Goal: Navigation & Orientation: Find specific page/section

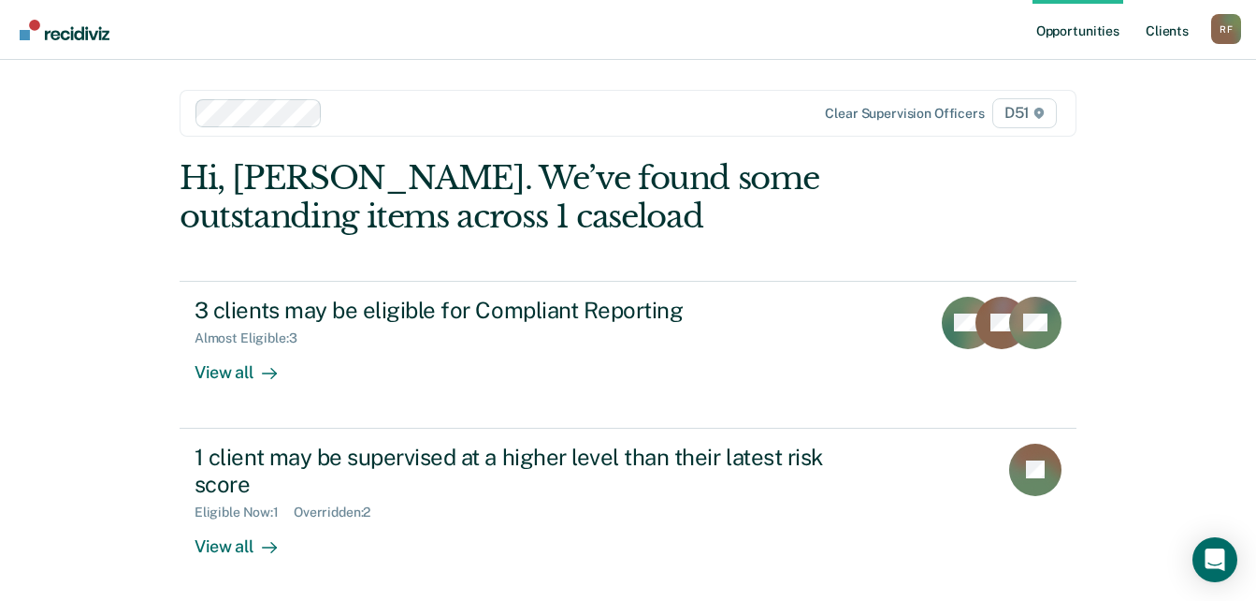
click at [1167, 26] on link "Client s" at bounding box center [1167, 30] width 51 height 60
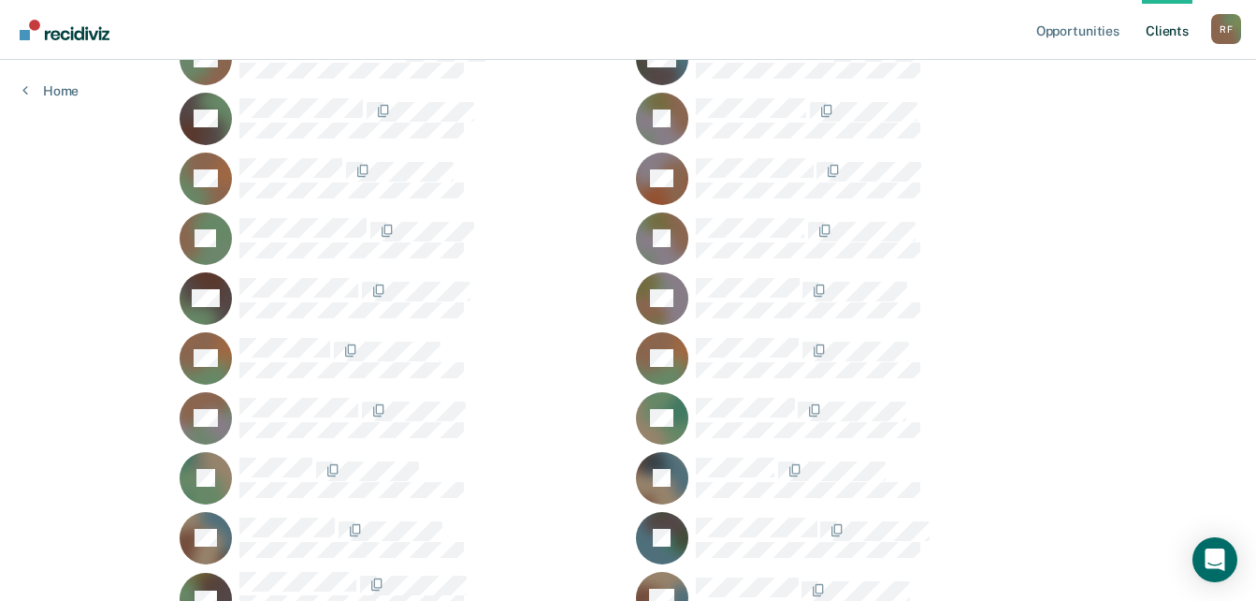
scroll to position [281, 0]
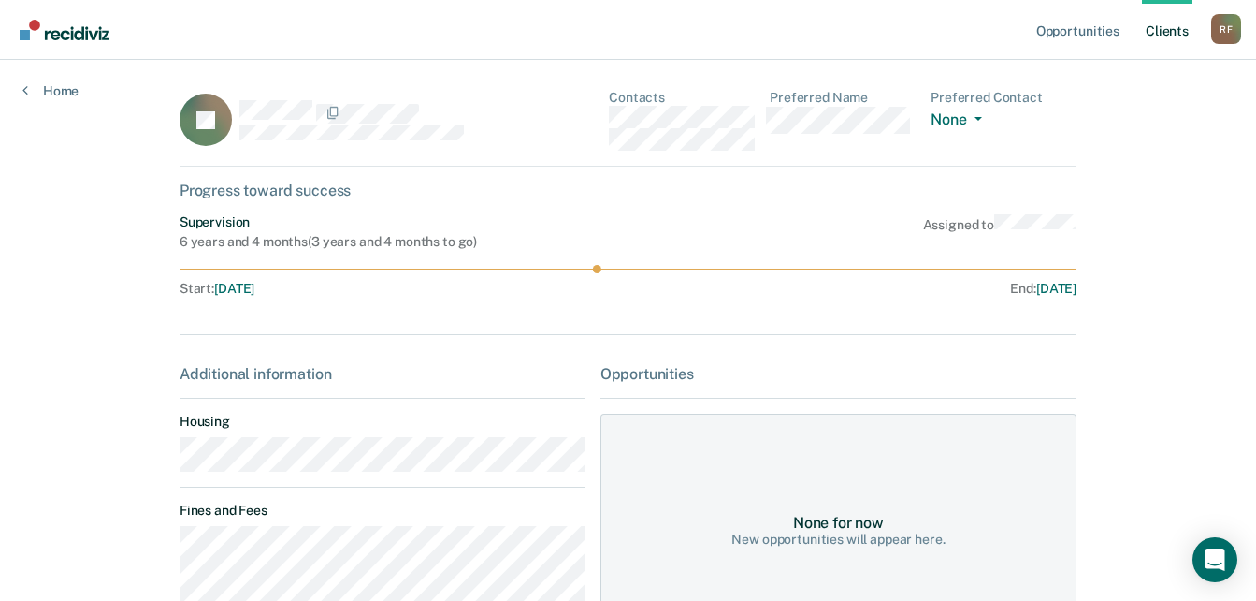
click at [612, 120] on div "JD Contacts Preferred Name Preferred Contact None Call Text Email None" at bounding box center [628, 128] width 897 height 77
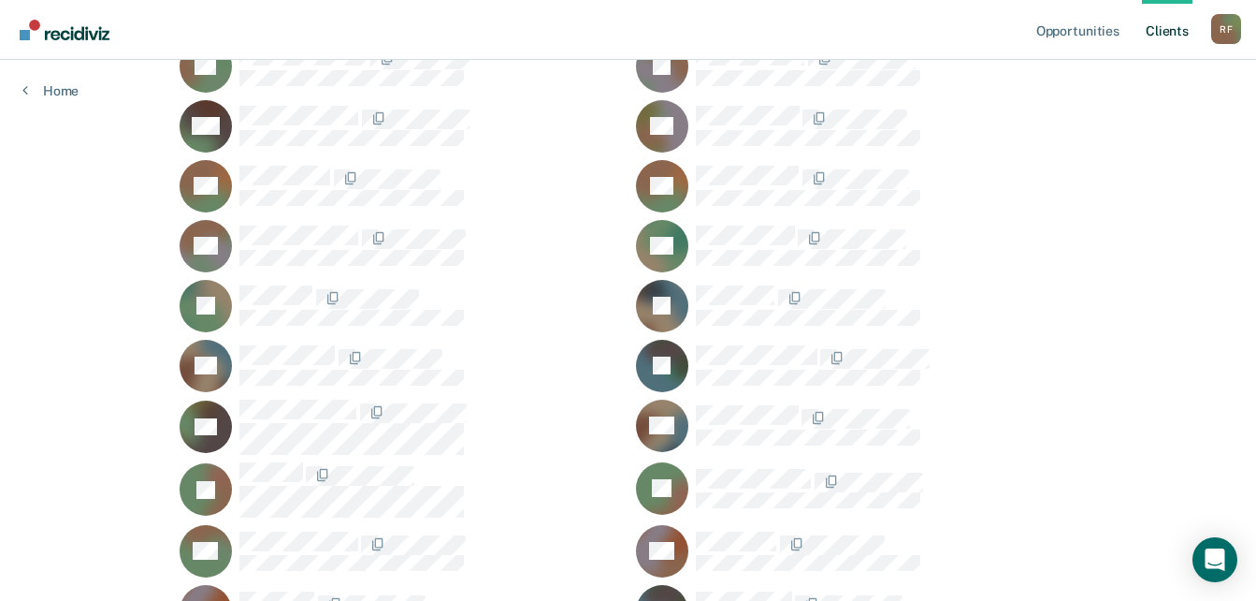
scroll to position [468, 0]
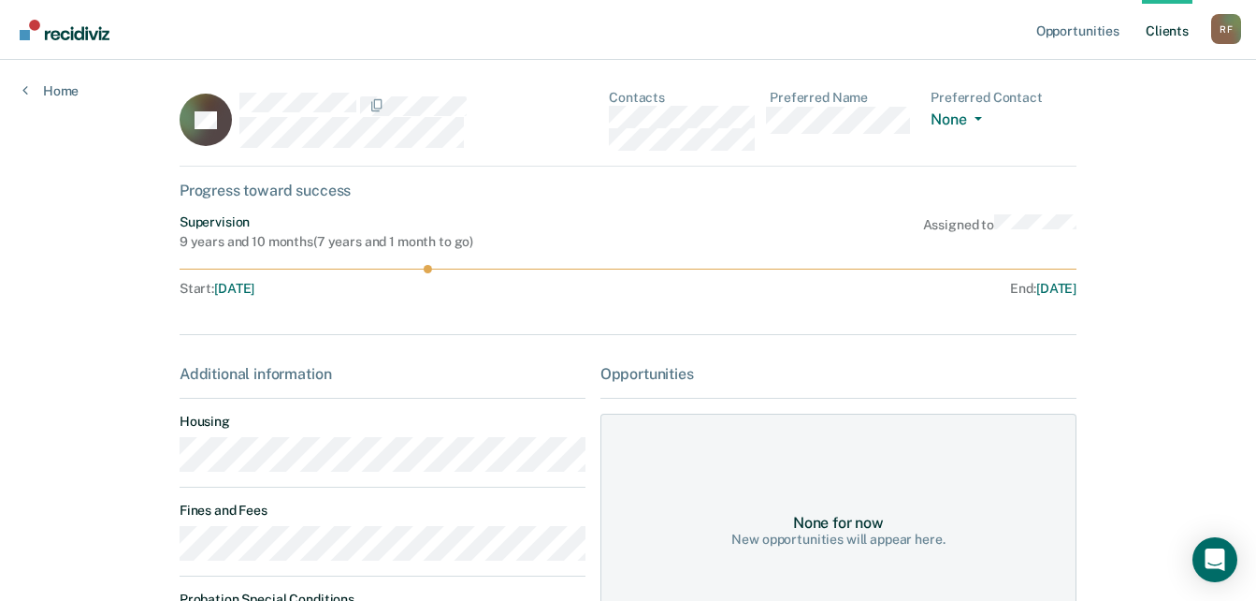
click at [171, 466] on main "AF Contacts Preferred Name Preferred Contact None Call Text Email None Progress…" at bounding box center [628, 440] width 942 height 761
click at [611, 113] on div "AF Contacts Preferred Name Preferred Contact None Call Text Email None" at bounding box center [628, 128] width 897 height 77
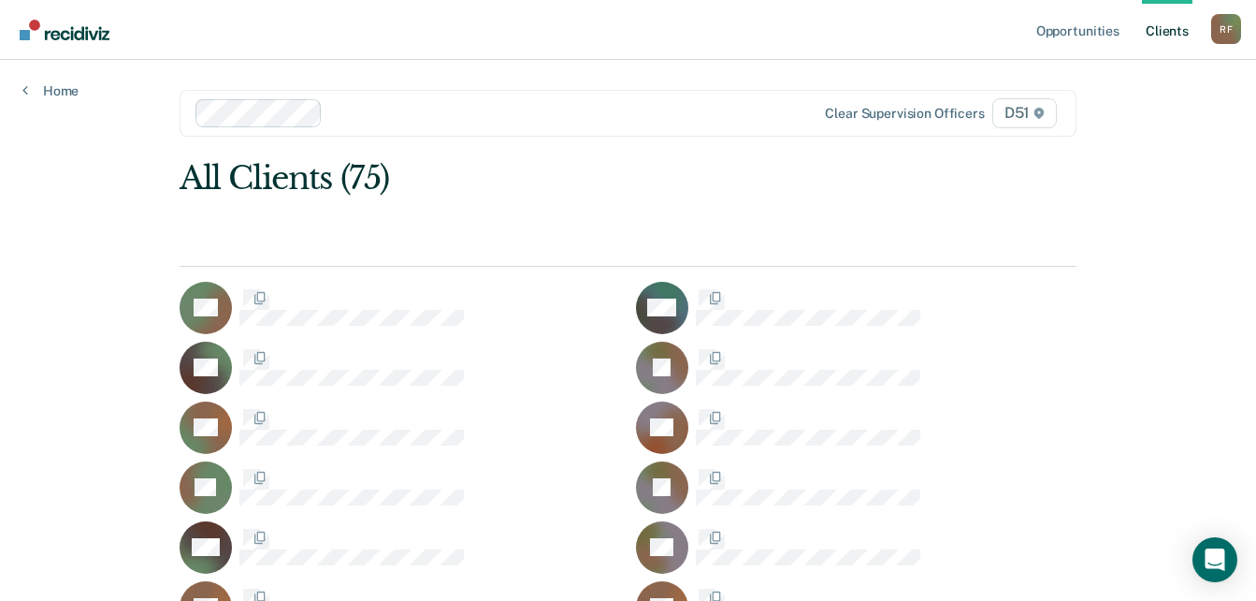
scroll to position [468, 0]
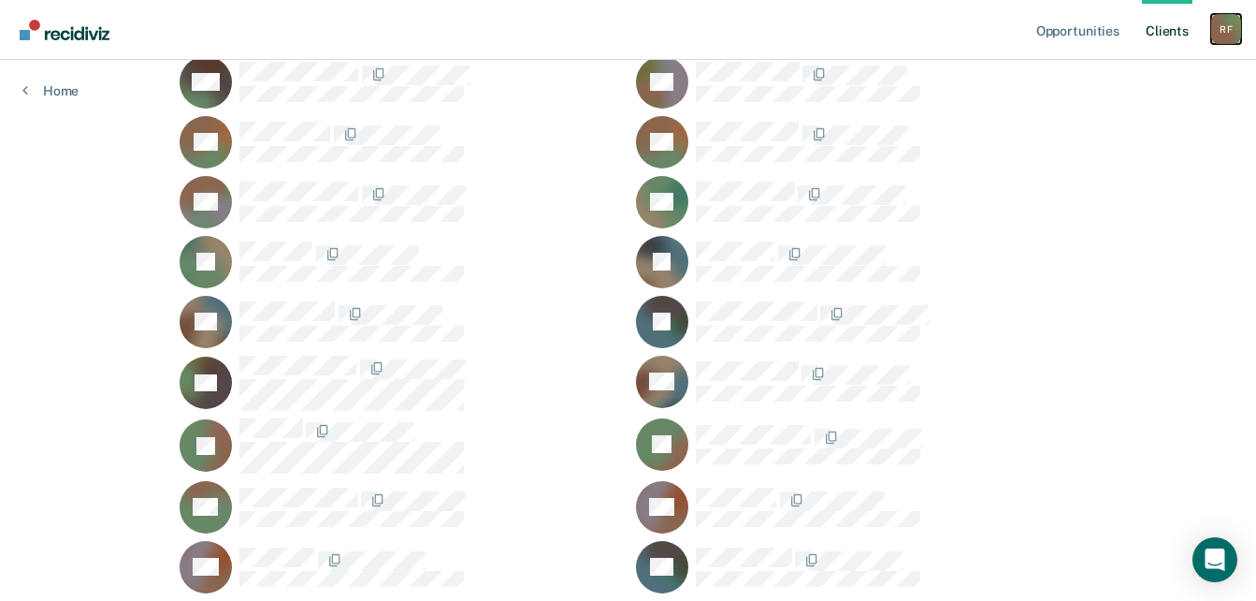
click at [1227, 33] on div "R F" at bounding box center [1226, 29] width 30 height 30
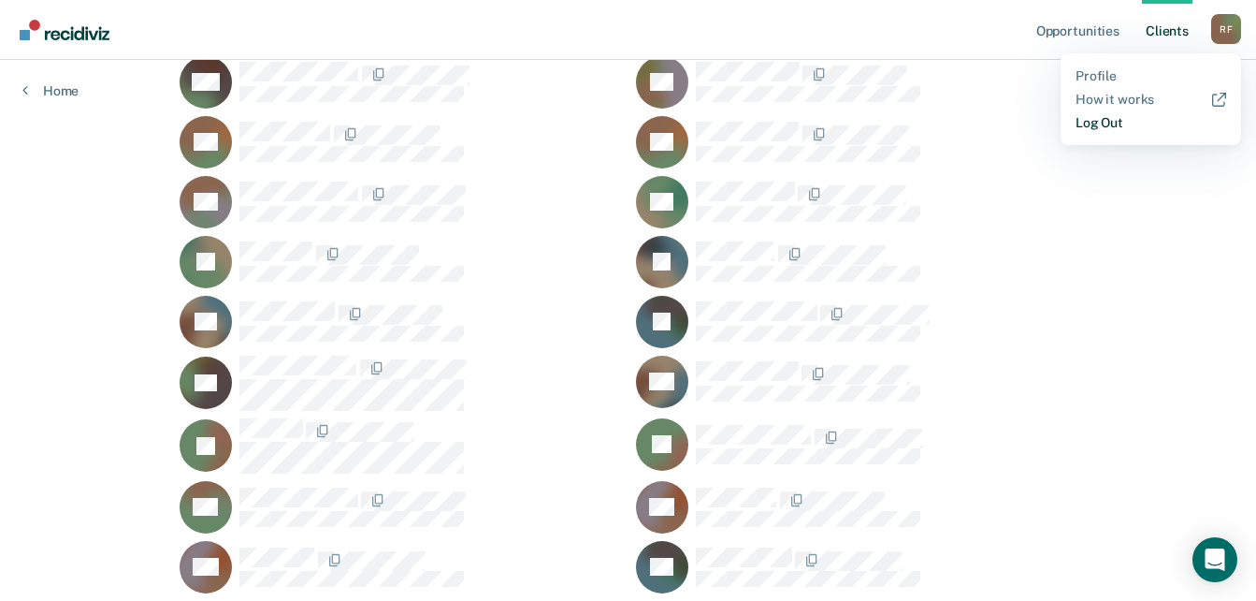
click at [1112, 124] on link "Log Out" at bounding box center [1151, 123] width 151 height 16
